Goal: Task Accomplishment & Management: Use online tool/utility

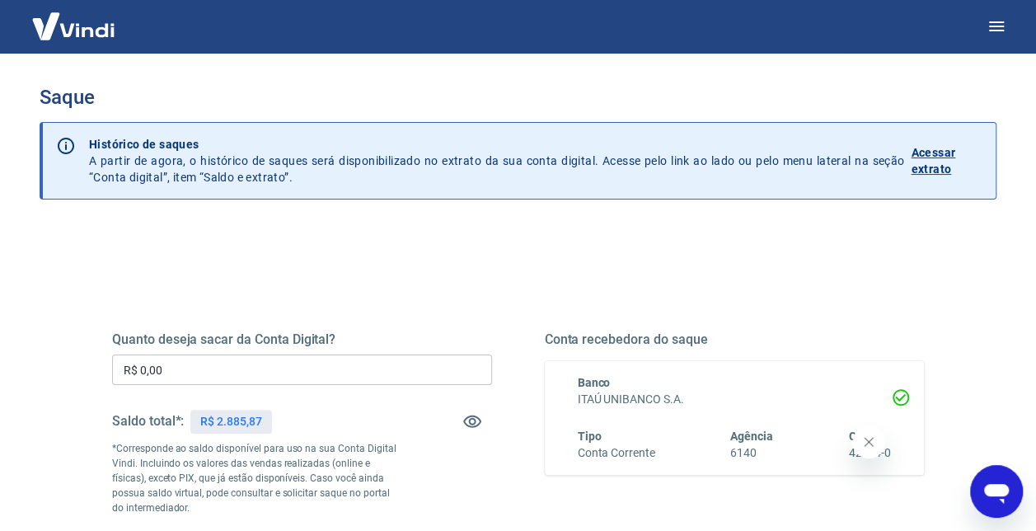
click at [363, 360] on input "R$ 0,00" at bounding box center [302, 369] width 380 height 30
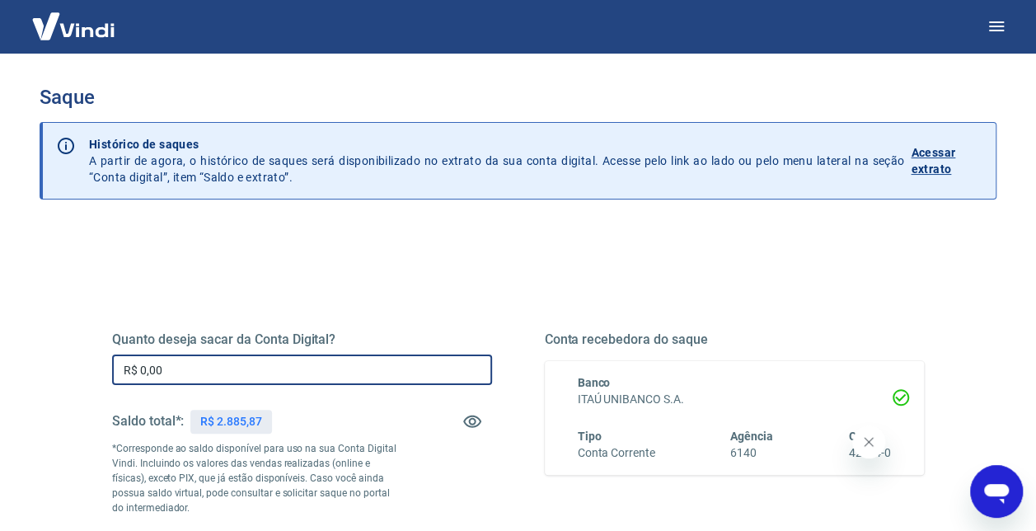
click at [363, 360] on input "R$ 0,00" at bounding box center [302, 369] width 380 height 30
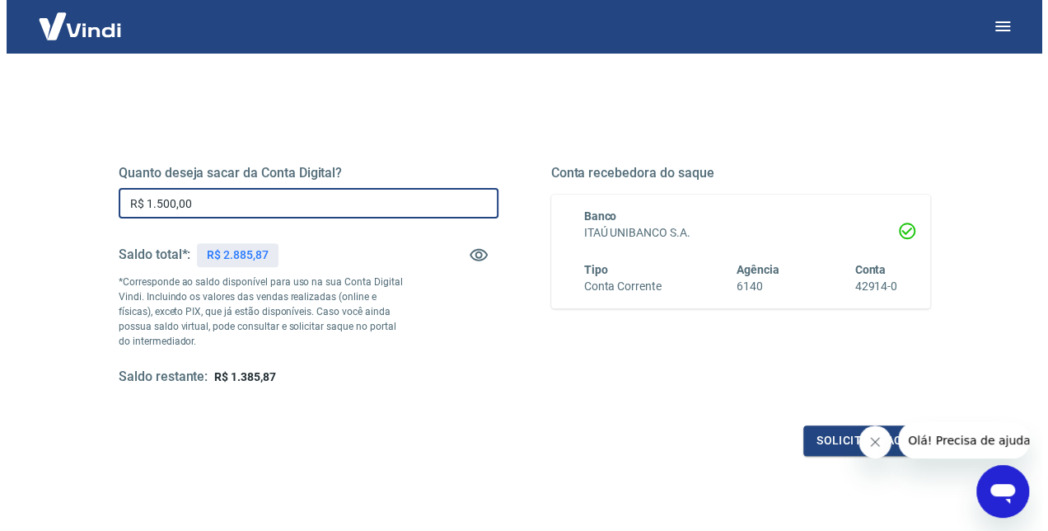
scroll to position [247, 0]
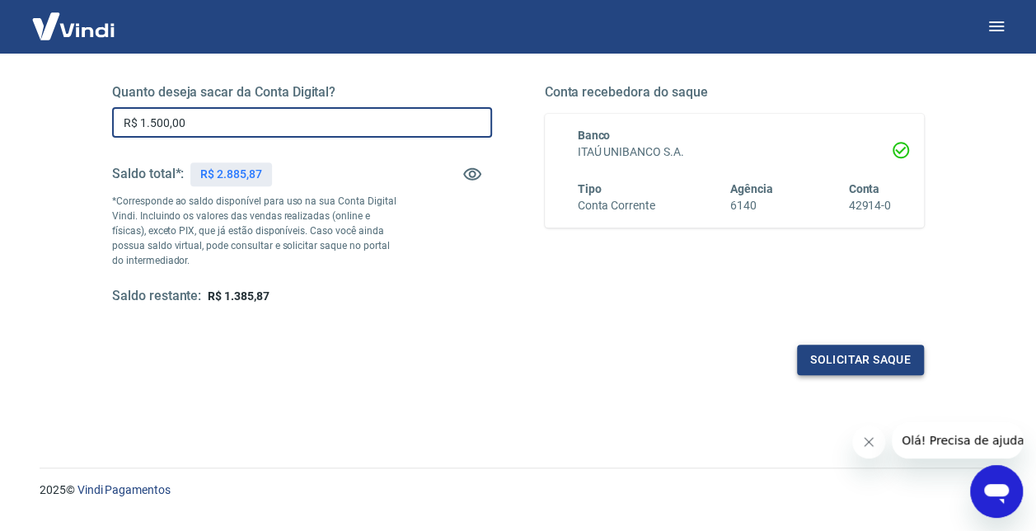
type input "R$ 1.500,00"
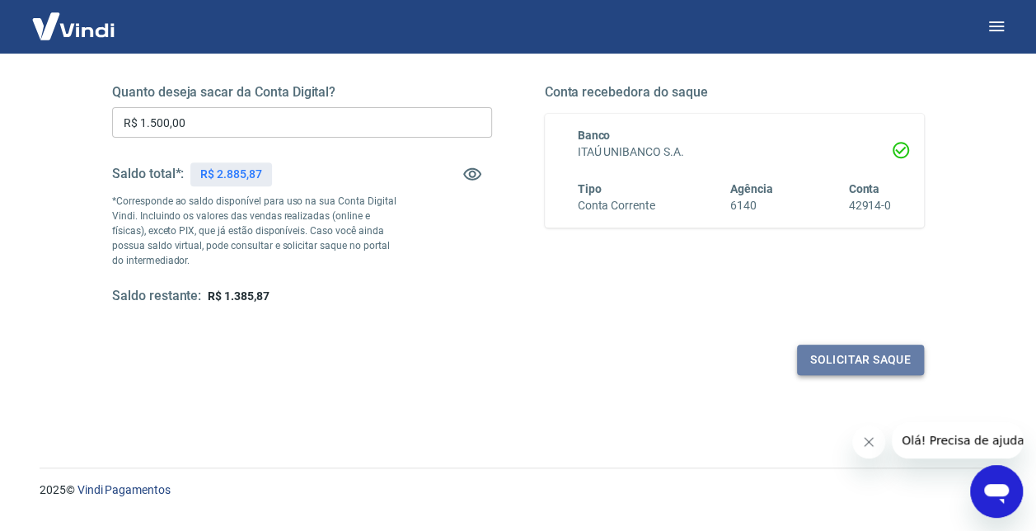
click at [823, 356] on button "Solicitar saque" at bounding box center [860, 360] width 127 height 30
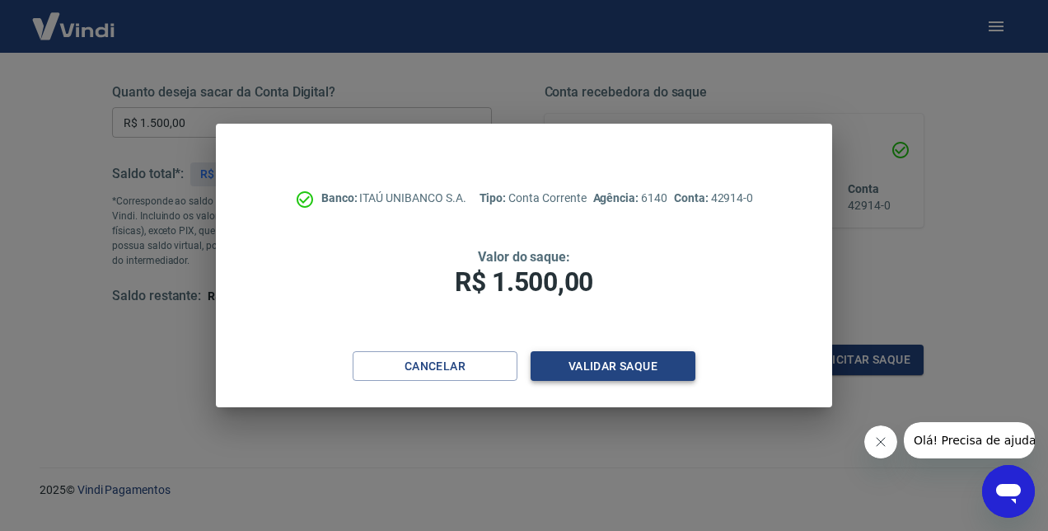
click at [607, 361] on button "Validar saque" at bounding box center [613, 366] width 165 height 30
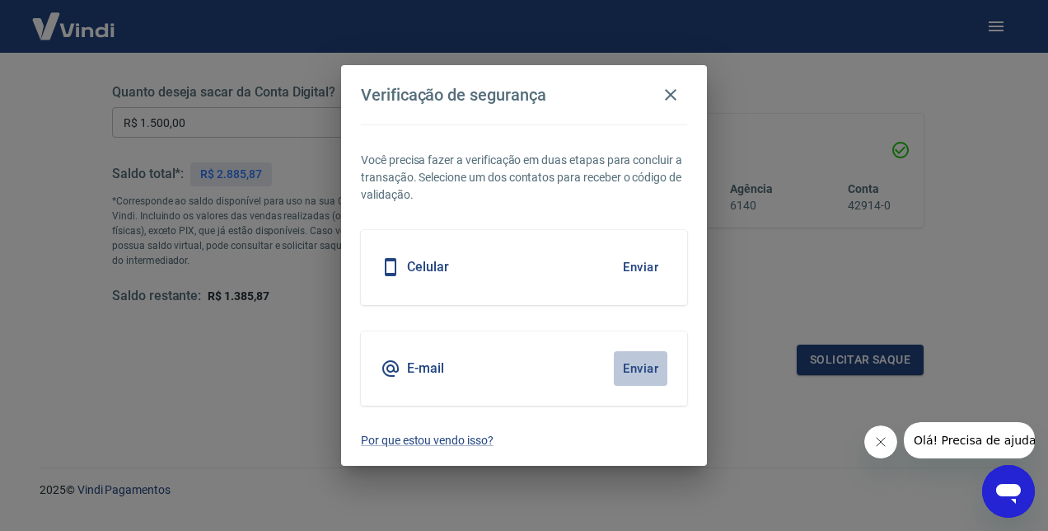
click at [641, 368] on button "Enviar" at bounding box center [641, 368] width 54 height 35
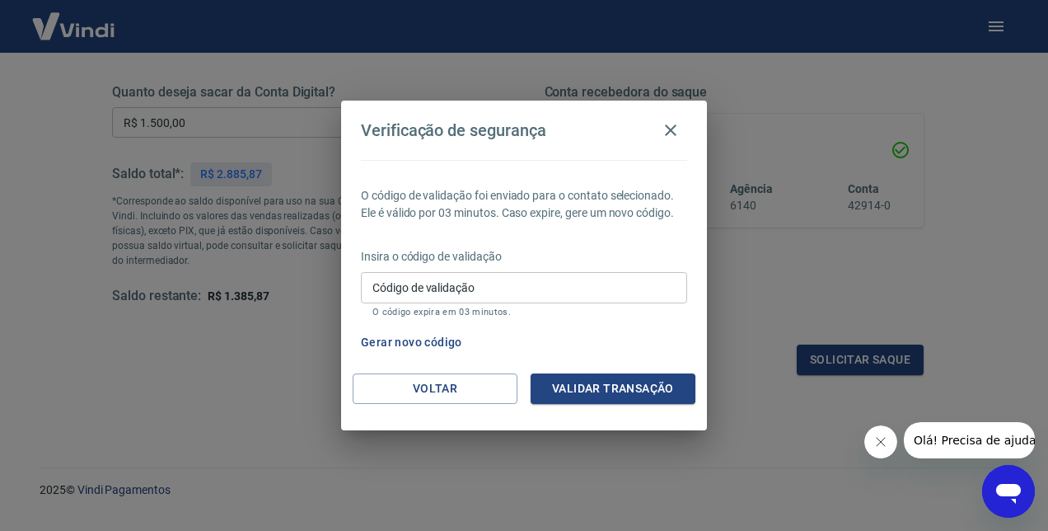
click at [514, 288] on input "Código de validação" at bounding box center [524, 287] width 326 height 30
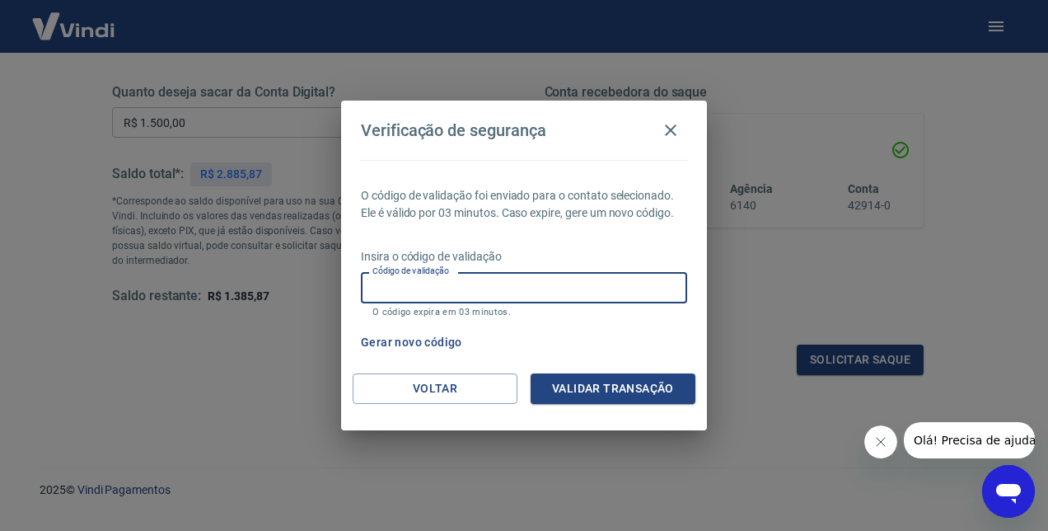
paste input "402631"
type input "402631"
click at [616, 388] on button "Validar transação" at bounding box center [613, 388] width 165 height 30
